Goal: Information Seeking & Learning: Learn about a topic

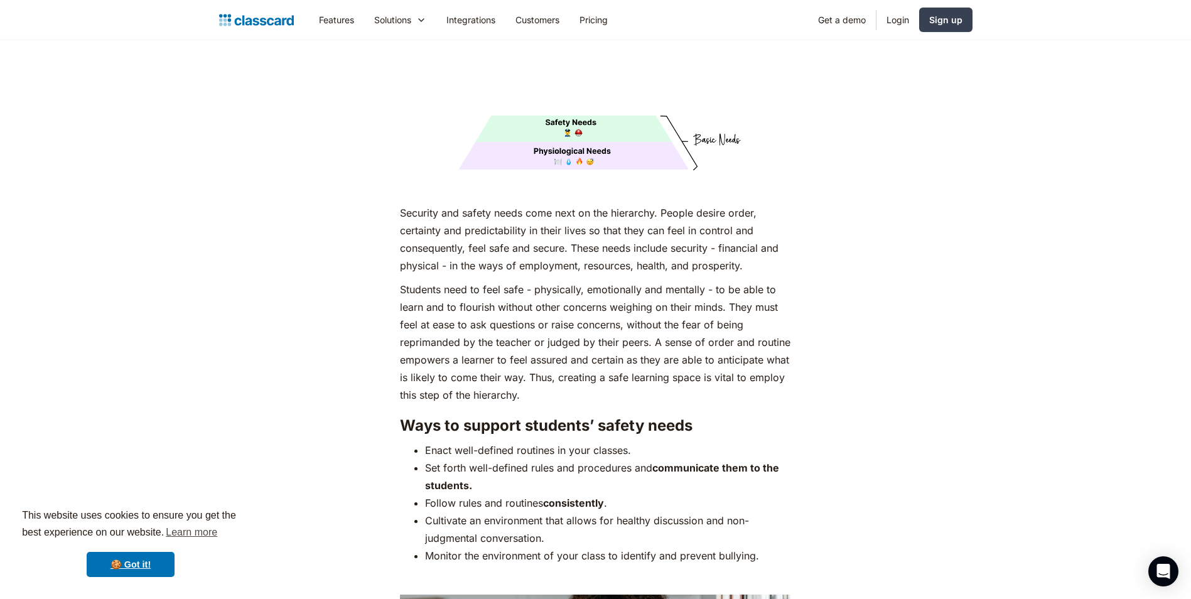
scroll to position [2324, 0]
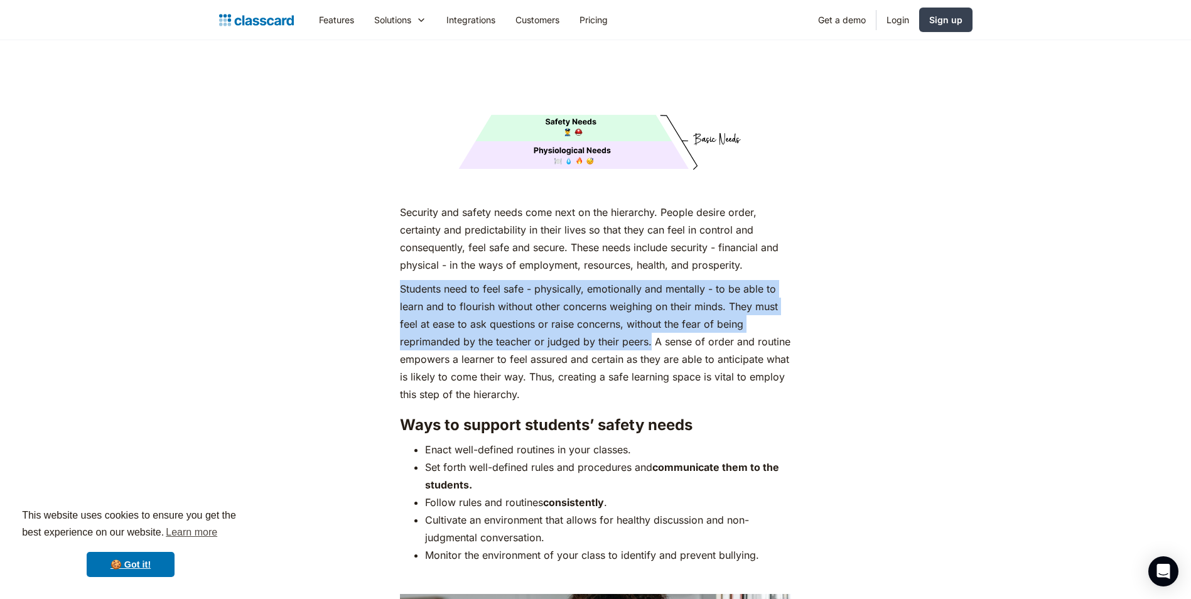
drag, startPoint x: 401, startPoint y: 270, endPoint x: 653, endPoint y: 318, distance: 255.7
click at [653, 318] on p "Students need to feel safe - physically, emotionally and mentally - to be able …" at bounding box center [595, 341] width 391 height 123
copy p "Students need to feel safe - physically, emotionally and mentally - to be able …"
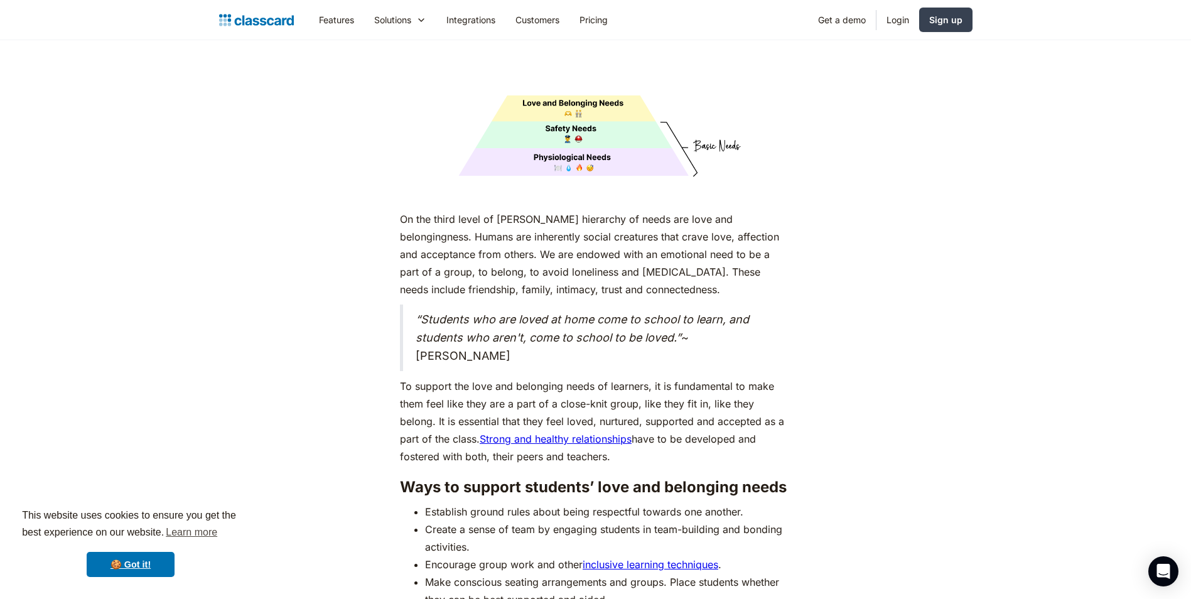
scroll to position [3329, 0]
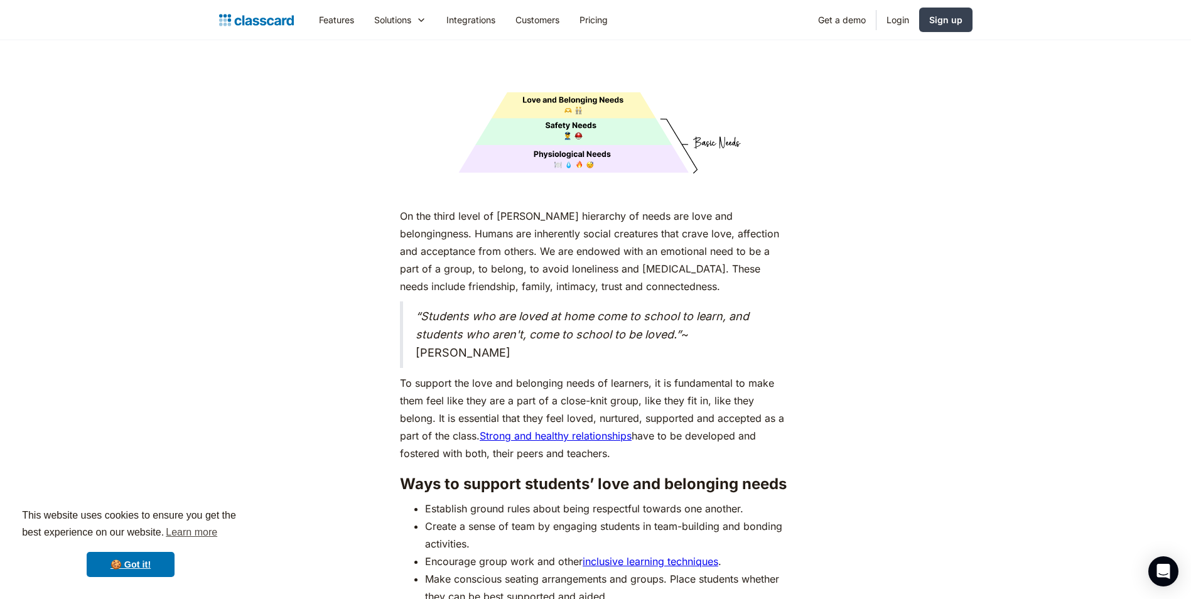
drag, startPoint x: 395, startPoint y: 362, endPoint x: 593, endPoint y: 435, distance: 210.8
click at [593, 435] on div "As humans, we are driven by an innate desire to achieve more, to surpass not ju…" at bounding box center [595, 216] width 511 height 5608
copy p "To support the love and belonging needs of learners, it is fundamental to make …"
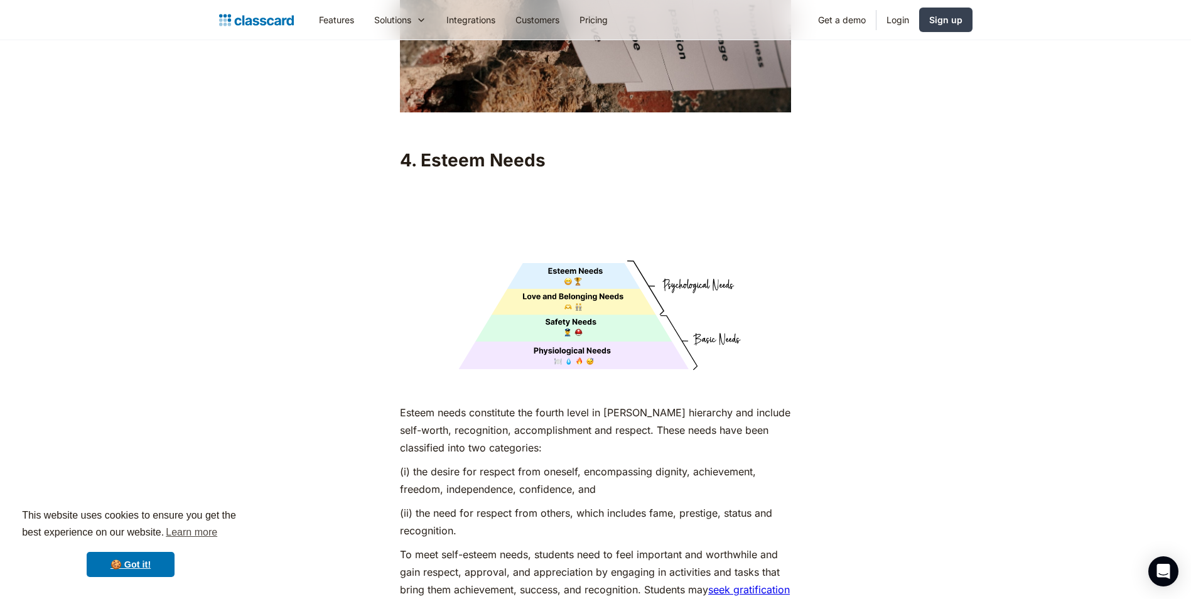
scroll to position [4208, 0]
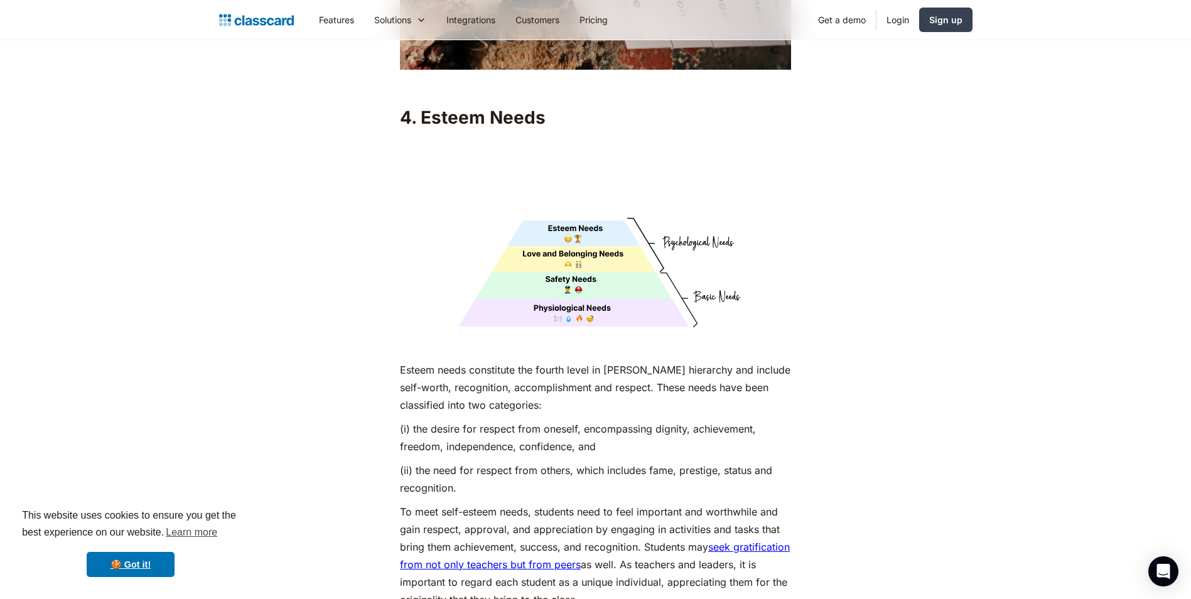
drag, startPoint x: 393, startPoint y: 346, endPoint x: 604, endPoint y: 423, distance: 225.1
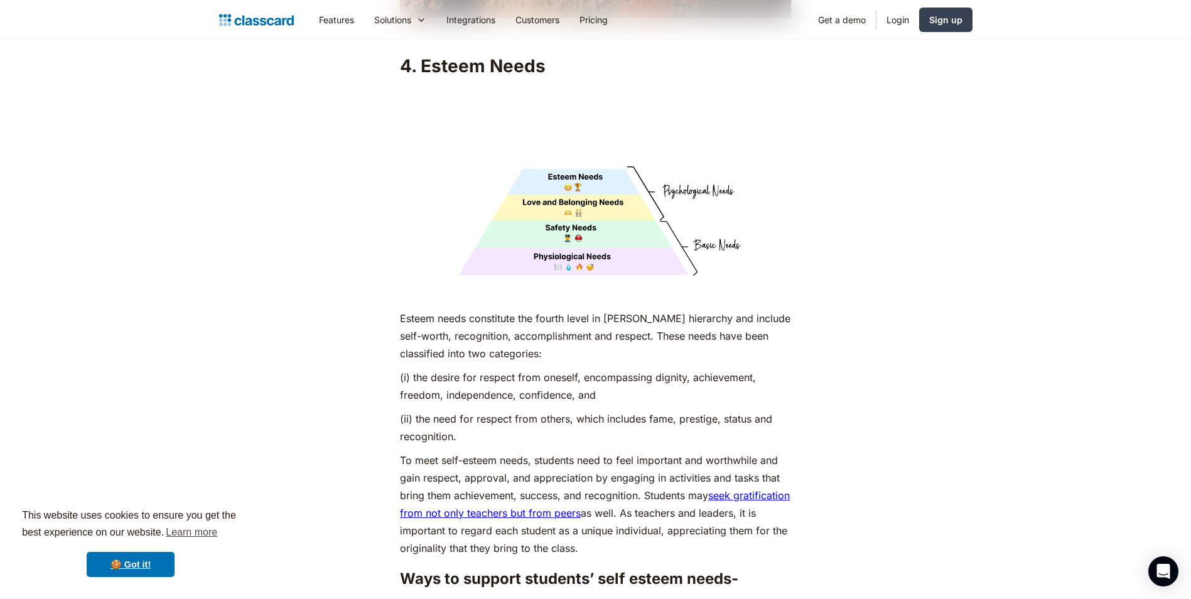
scroll to position [4333, 0]
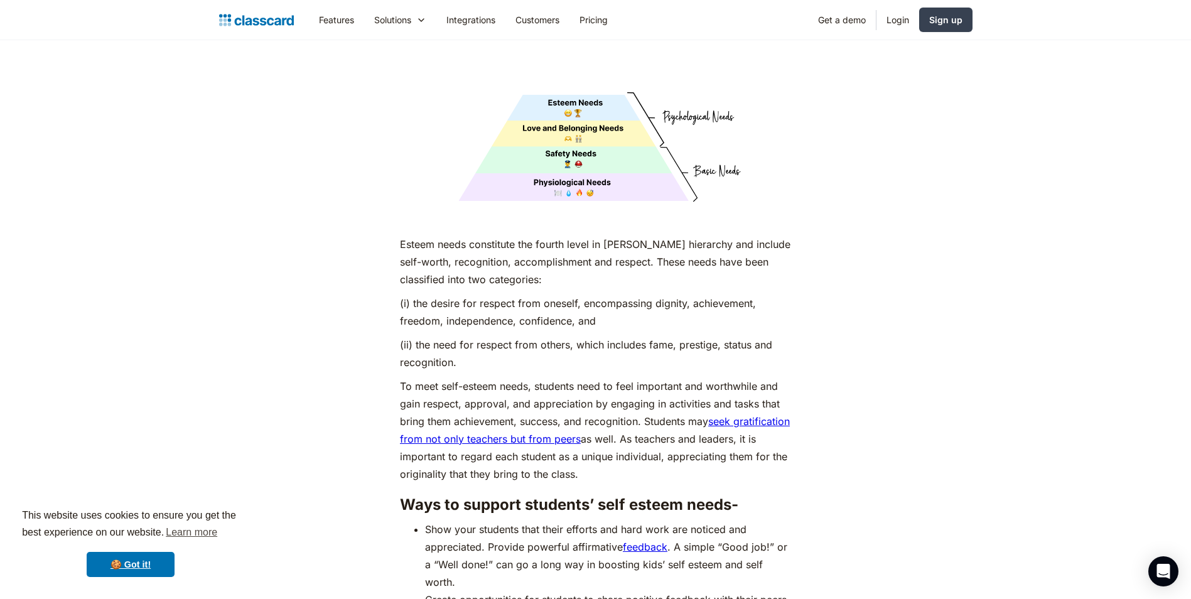
click at [433, 377] on p "To meet self-esteem needs, students need to feel important and worthwhile and g…" at bounding box center [595, 430] width 391 height 106
drag, startPoint x: 393, startPoint y: 362, endPoint x: 652, endPoint y: 451, distance: 273.7
copy p "To meet self-esteem needs, students need to feel important and worthwhile and g…"
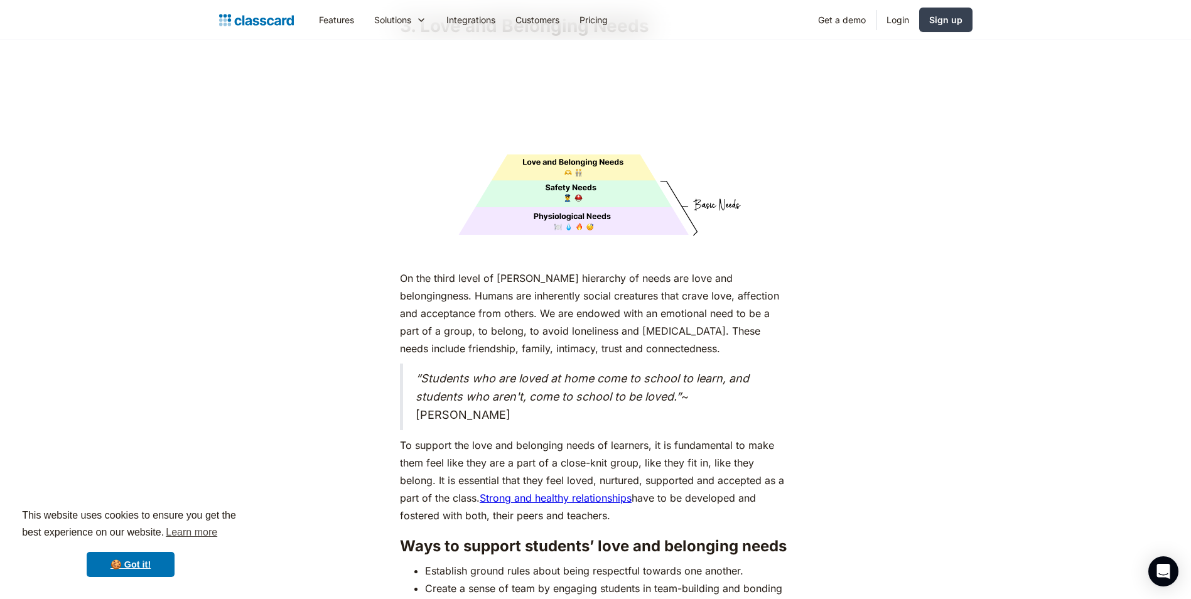
scroll to position [3266, 0]
drag, startPoint x: 421, startPoint y: 356, endPoint x: 459, endPoint y: 393, distance: 53.3
click at [459, 393] on blockquote "“Students who are loved at home come to school to learn, and students who aren'…" at bounding box center [595, 397] width 391 height 67
copy blockquote "Students who are loved at home come to school to learn, and students who aren't…"
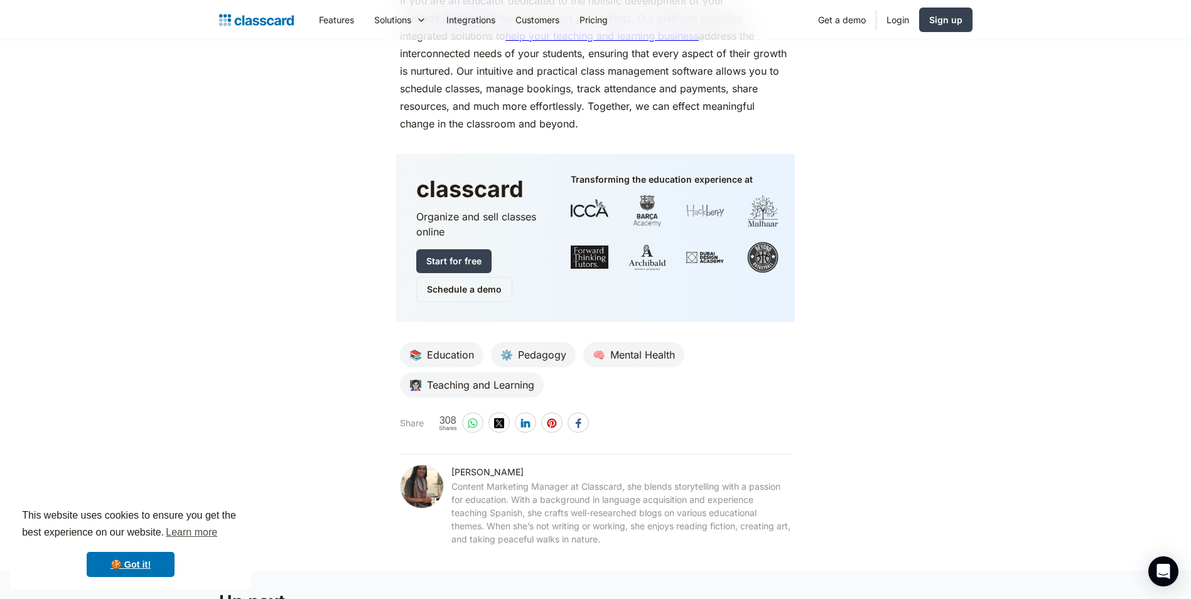
scroll to position [6155, 0]
